Goal: Task Accomplishment & Management: Complete application form

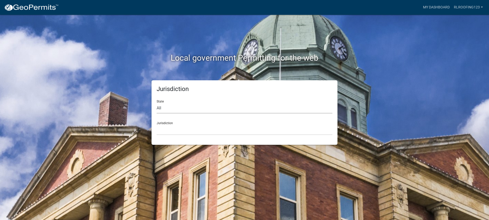
click at [186, 106] on select "All Colorado Georgia Indiana Iowa Kansas Minnesota Ohio South Carolina Wisconsin" at bounding box center [245, 108] width 176 height 10
select select "Indiana"
click at [157, 103] on select "All Colorado Georgia Indiana Iowa Kansas Minnesota Ohio South Carolina Wisconsin" at bounding box center [245, 108] width 176 height 10
click at [181, 128] on select "City of Charlestown, Indiana City of Jeffersonville, Indiana City of Logansport…" at bounding box center [245, 130] width 176 height 10
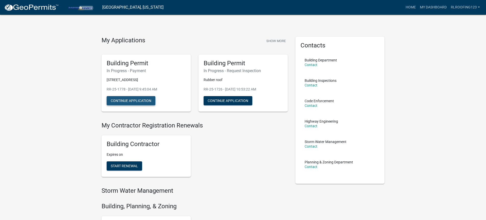
click at [142, 101] on button "Continue Application" at bounding box center [131, 100] width 49 height 9
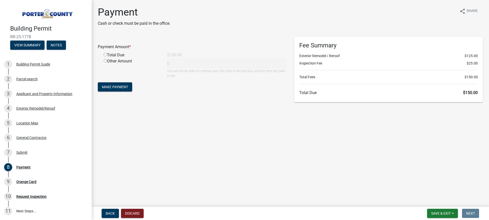
click at [116, 55] on div "Total Due" at bounding box center [131, 55] width 63 height 6
click at [103, 55] on div "Total Due" at bounding box center [131, 55] width 63 height 6
click at [105, 55] on input "radio" at bounding box center [105, 54] width 3 height 3
radio input "true"
type input "150"
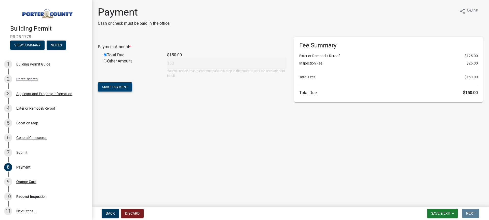
click at [113, 88] on span "Make Payment" at bounding box center [115, 87] width 26 height 4
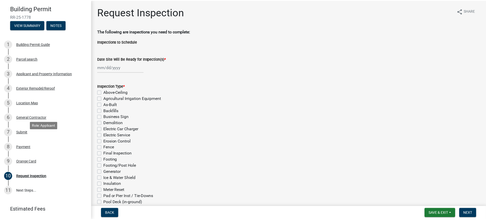
scroll to position [51, 0]
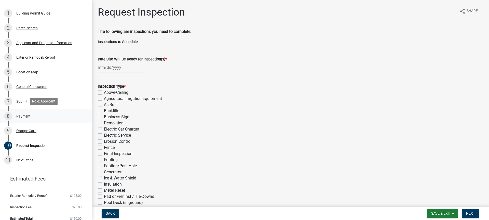
click at [25, 118] on div "8 Payment" at bounding box center [44, 116] width 80 height 8
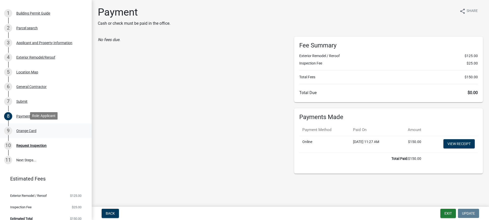
click at [28, 129] on div "Orange Card" at bounding box center [26, 131] width 20 height 4
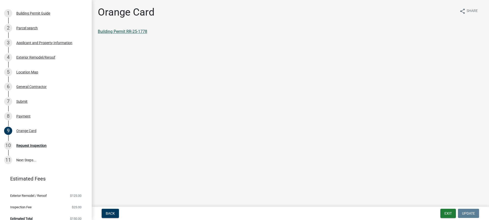
click at [105, 29] on link "Building Permit RR-25-1778" at bounding box center [122, 31] width 49 height 5
click at [445, 214] on button "Exit" at bounding box center [449, 213] width 16 height 9
